Goal: Find contact information: Find contact information

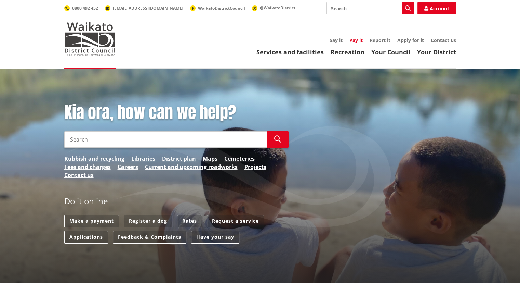
click at [352, 41] on link "Pay it" at bounding box center [356, 40] width 13 height 6
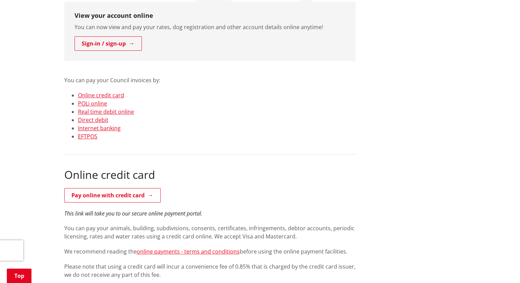
scroll to position [137, 0]
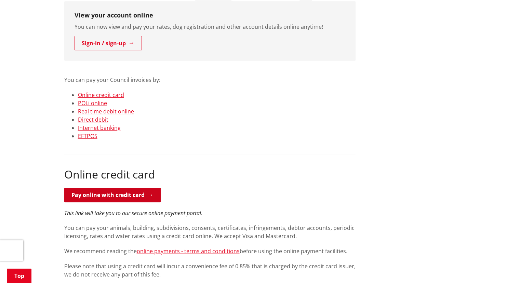
click at [125, 191] on link "Pay online with credit card" at bounding box center [112, 194] width 96 height 14
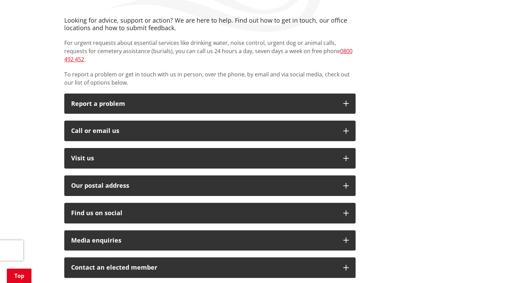
scroll to position [137, 0]
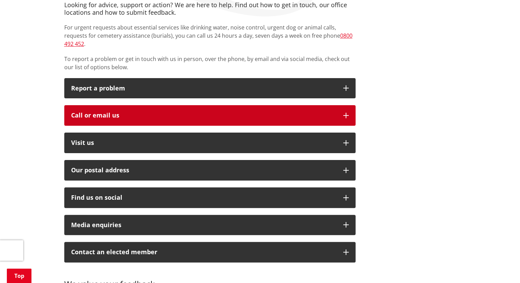
click at [239, 112] on div "Call or email us" at bounding box center [203, 115] width 265 height 7
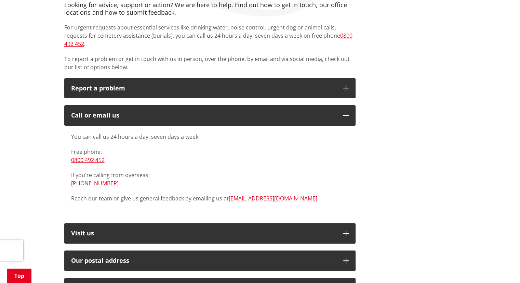
click at [334, 147] on p "Free phone: 0800 492 452" at bounding box center [210, 155] width 278 height 16
click at [336, 132] on p "You can call us 24 hours a day, seven days a week." at bounding box center [210, 136] width 278 height 8
click at [335, 132] on p "You can call us 24 hours a day, seven days a week." at bounding box center [210, 136] width 278 height 8
click at [334, 133] on div "You can call us 24 hours a day, seven days a week. Free phone: 0800 492 452 If …" at bounding box center [210, 167] width 278 height 70
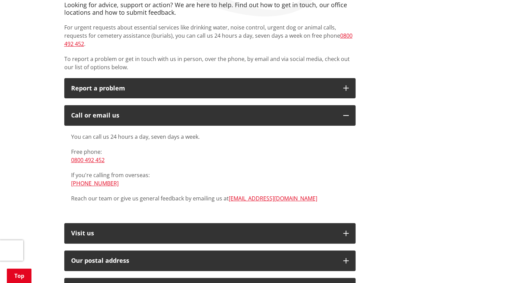
click at [334, 132] on p "You can call us 24 hours a day, seven days a week." at bounding box center [210, 136] width 278 height 8
click at [462, 109] on div "Home Contact us Contact us Whakapaa Mai Looking for advice, support or action? …" at bounding box center [260, 236] width 520 height 609
